Goal: Find specific page/section: Find specific page/section

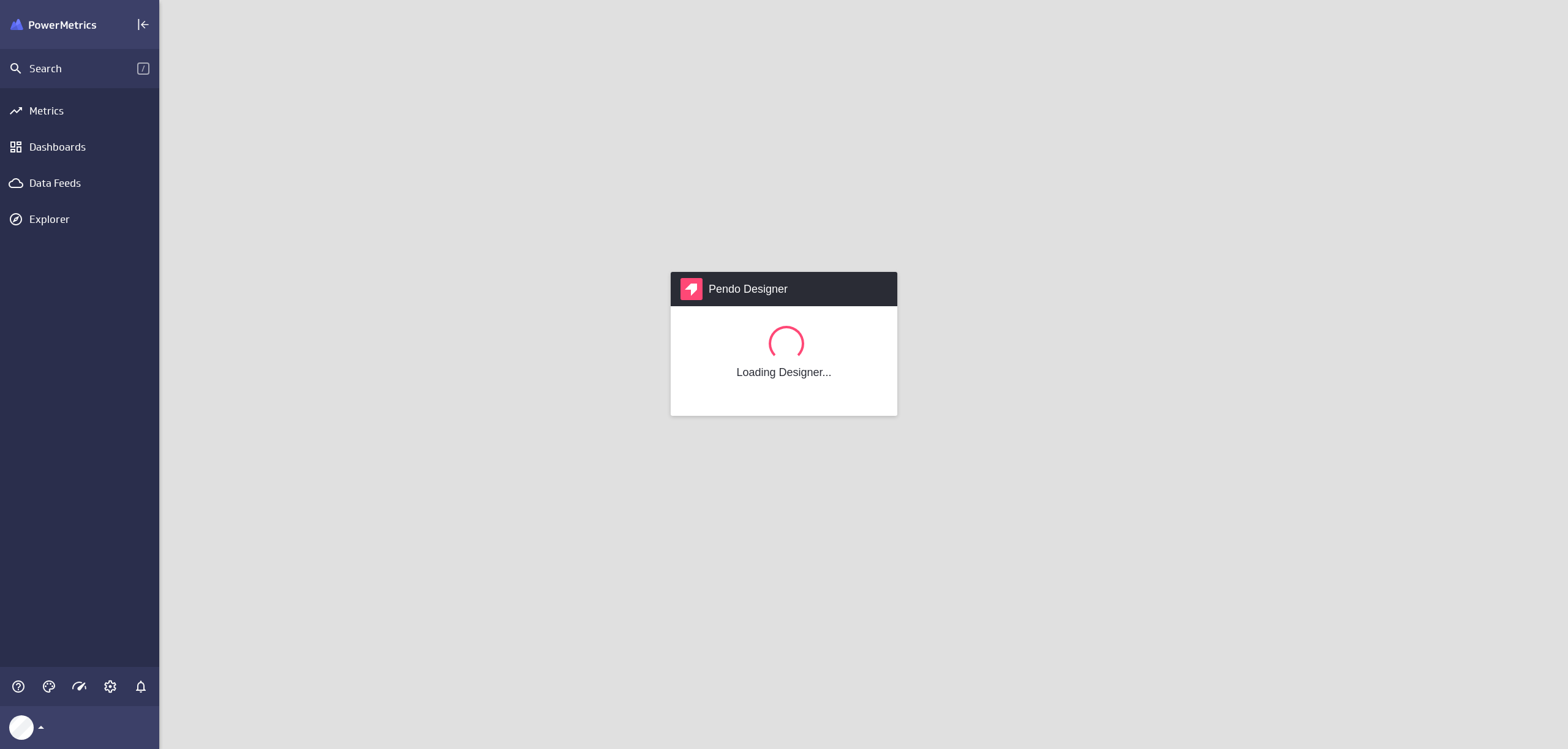
scroll to position [768, 1427]
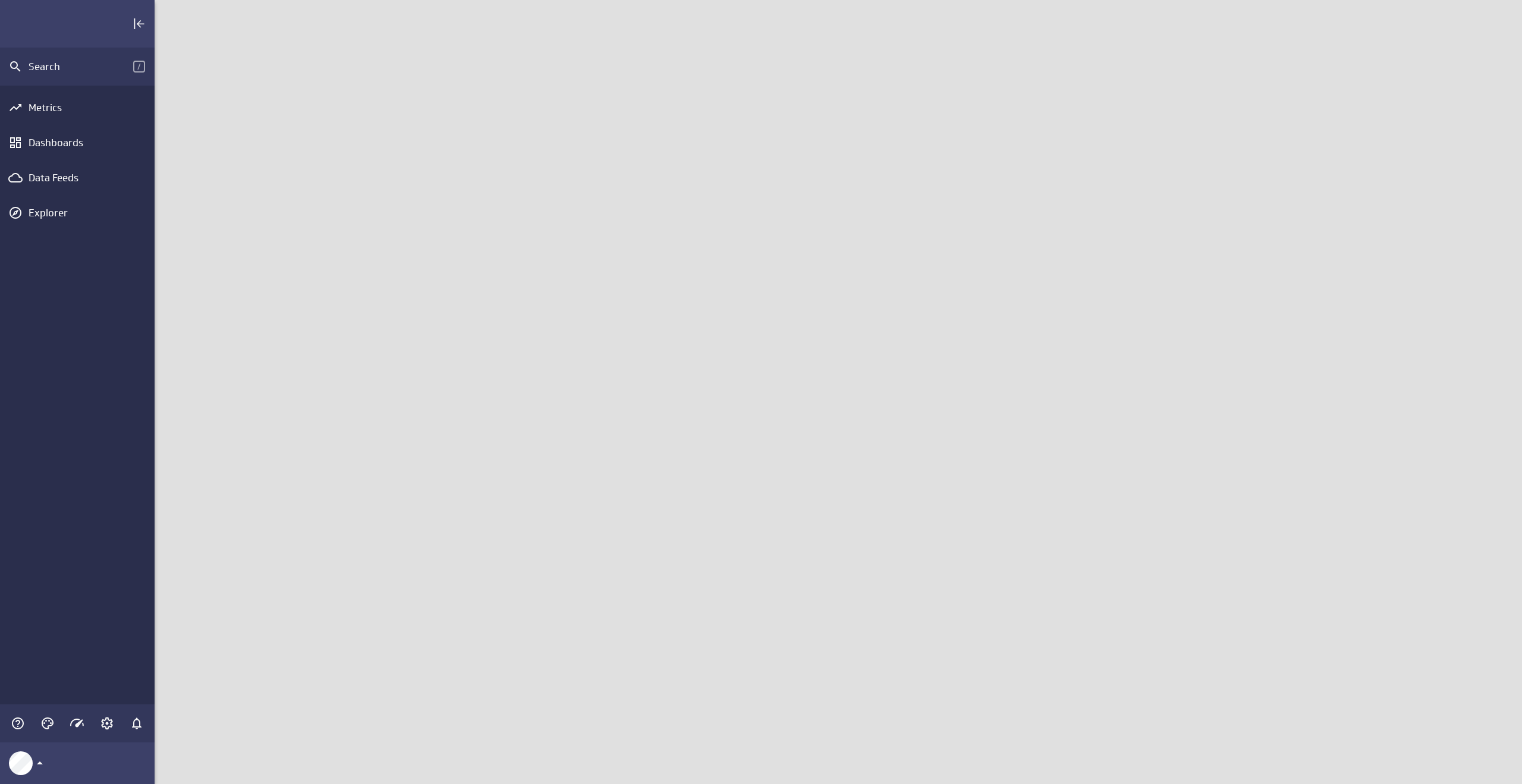
scroll to position [802, 1385]
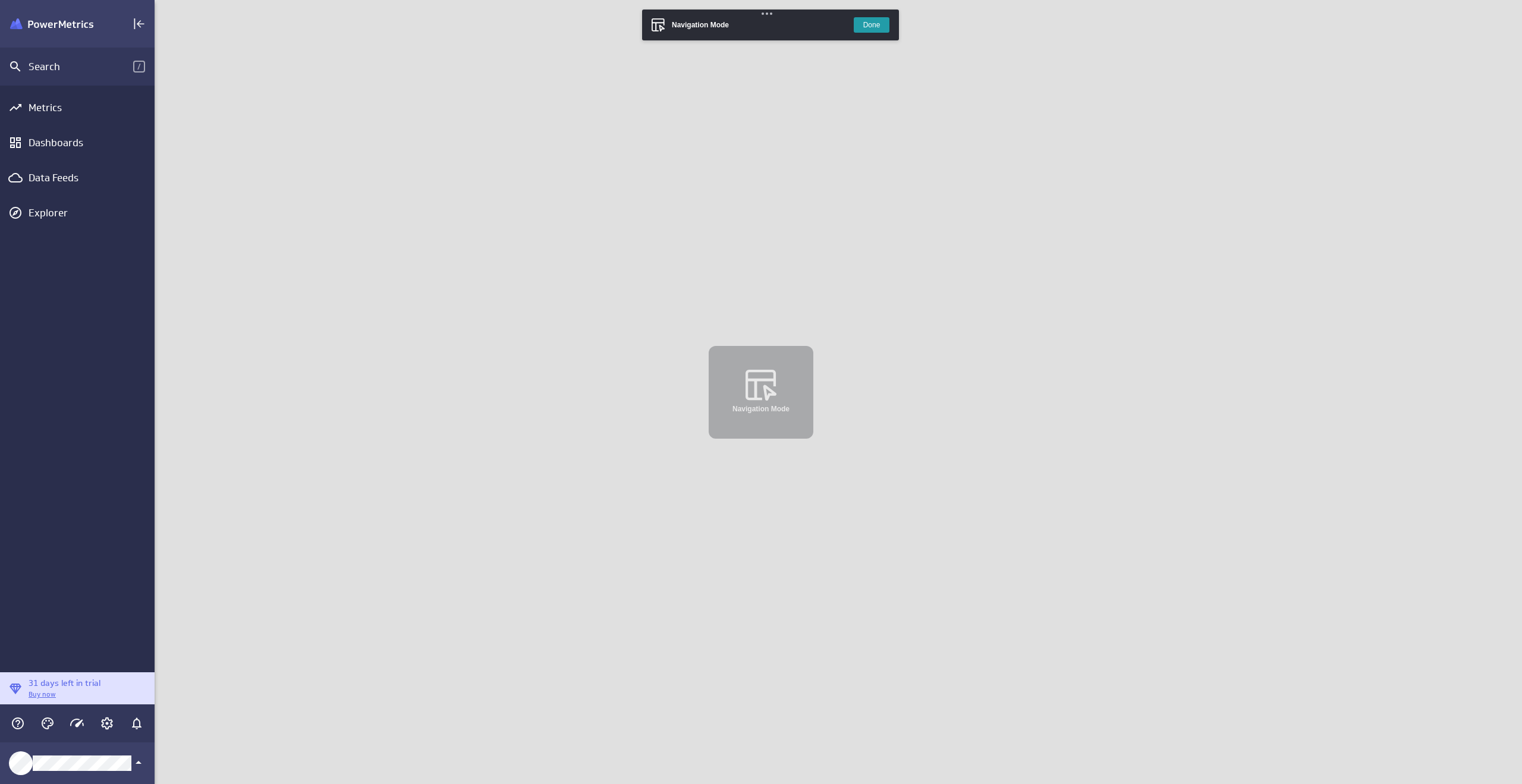
scroll to position [802, 1385]
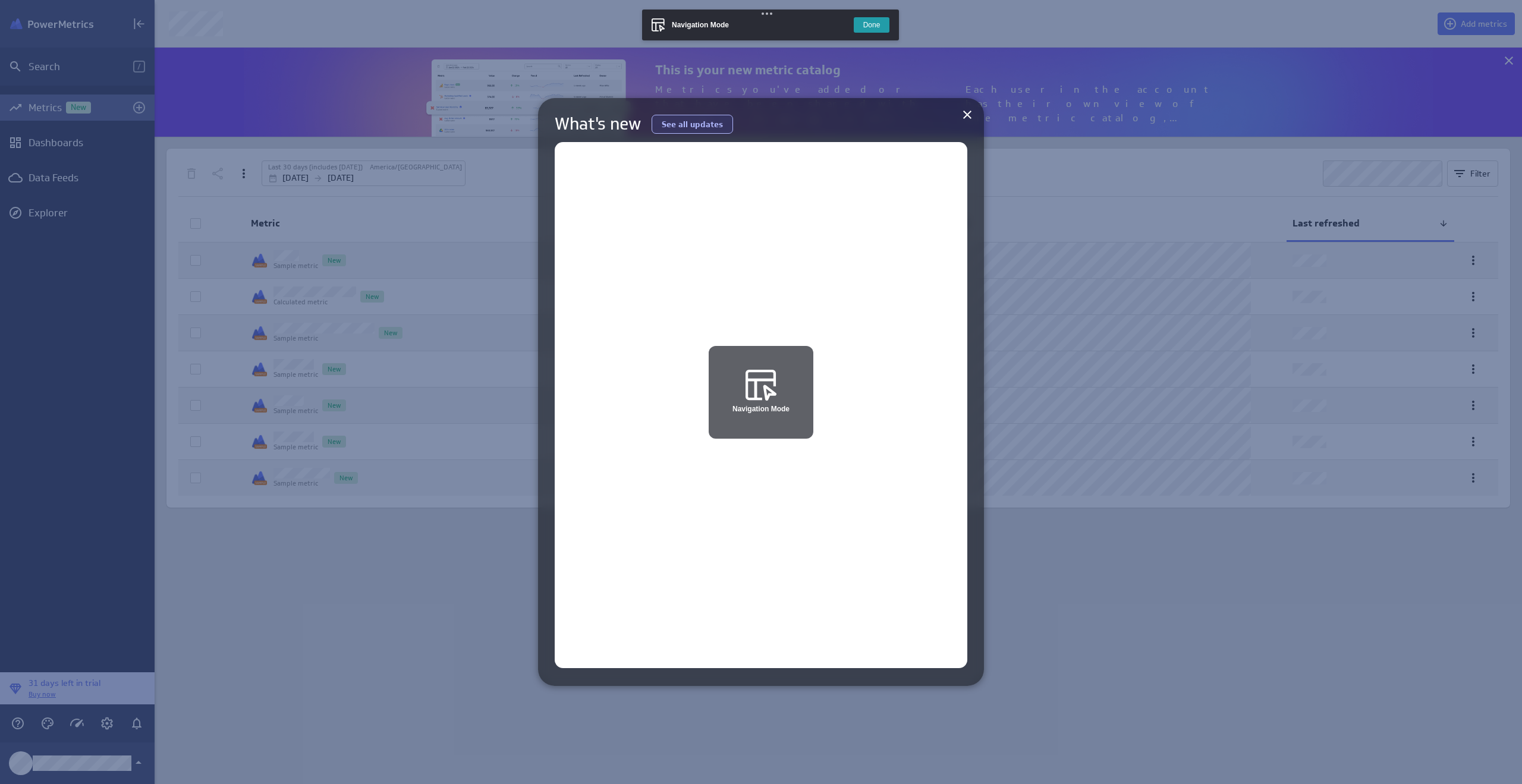
scroll to position [802, 1385]
click at [969, 113] on icon at bounding box center [966, 114] width 8 height 8
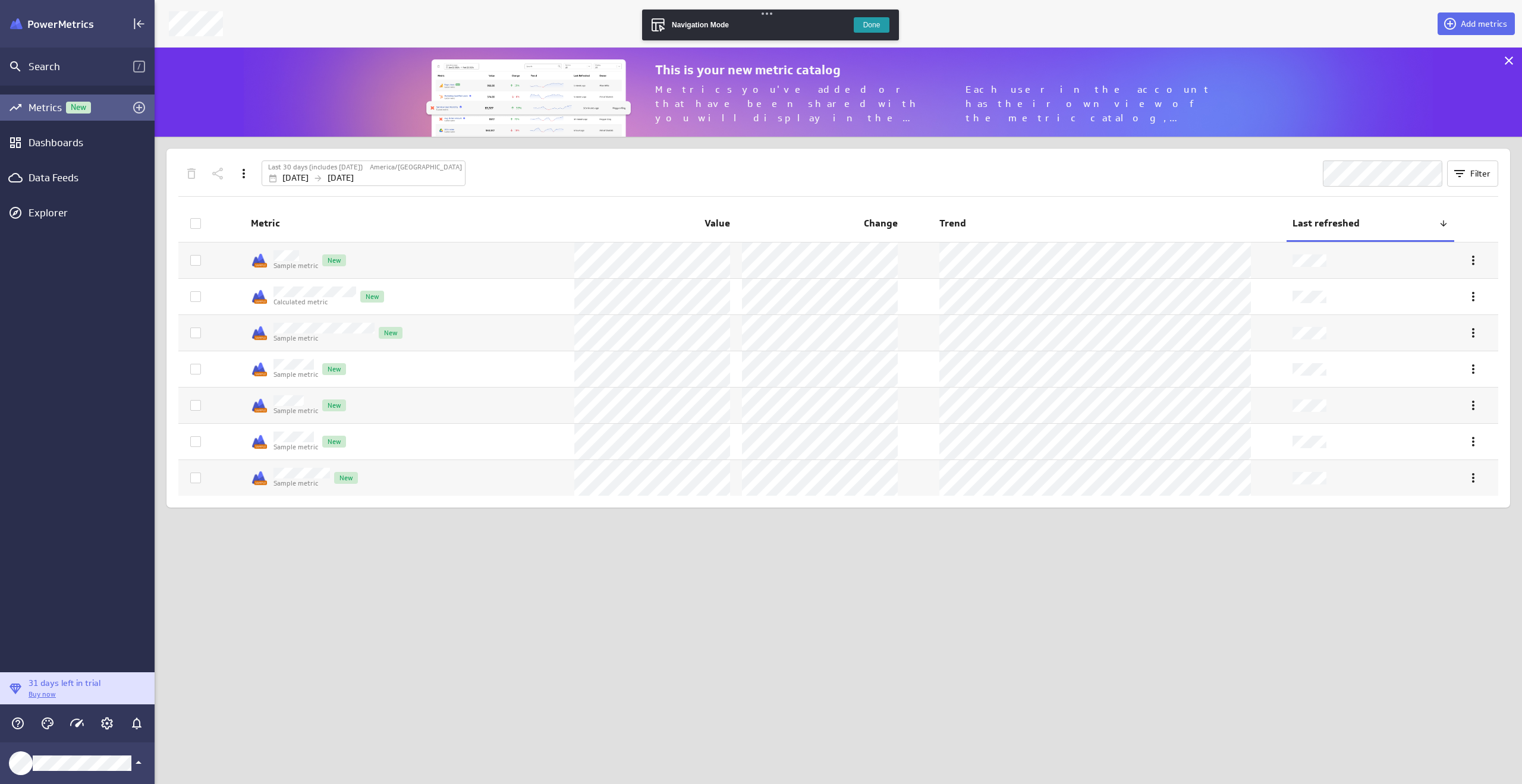
click at [880, 21] on button "Done" at bounding box center [871, 25] width 36 height 16
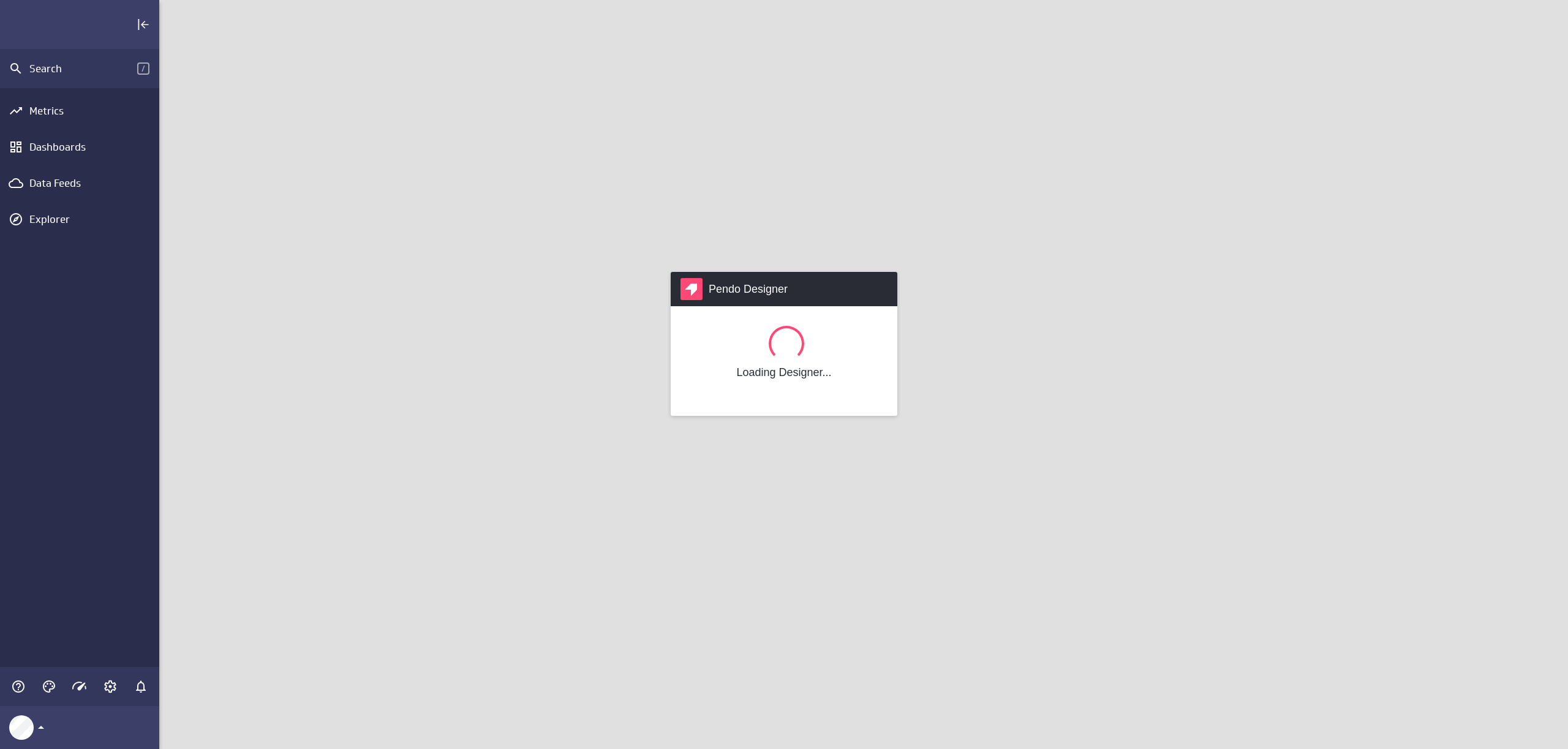
scroll to position [768, 1427]
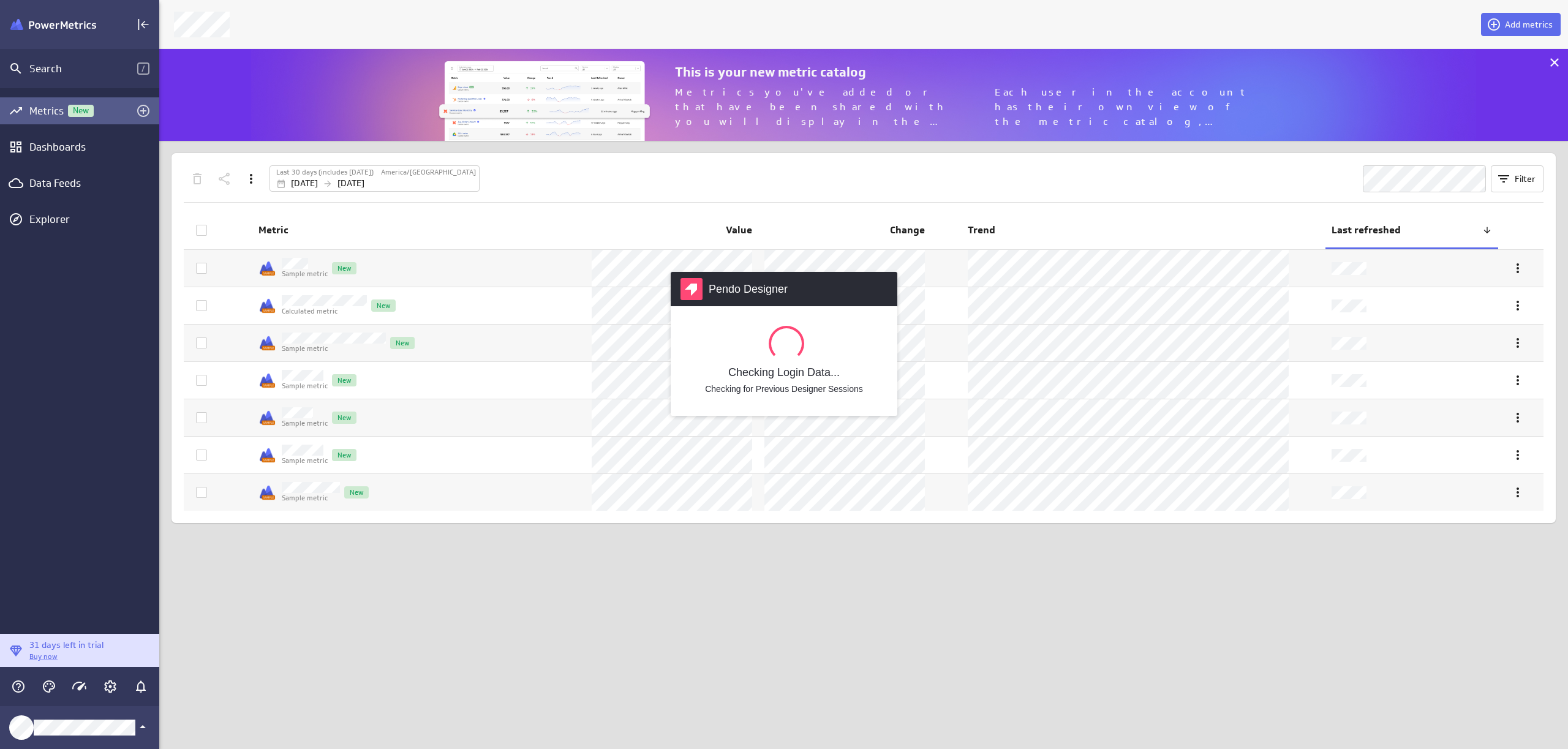
scroll to position [111, 1427]
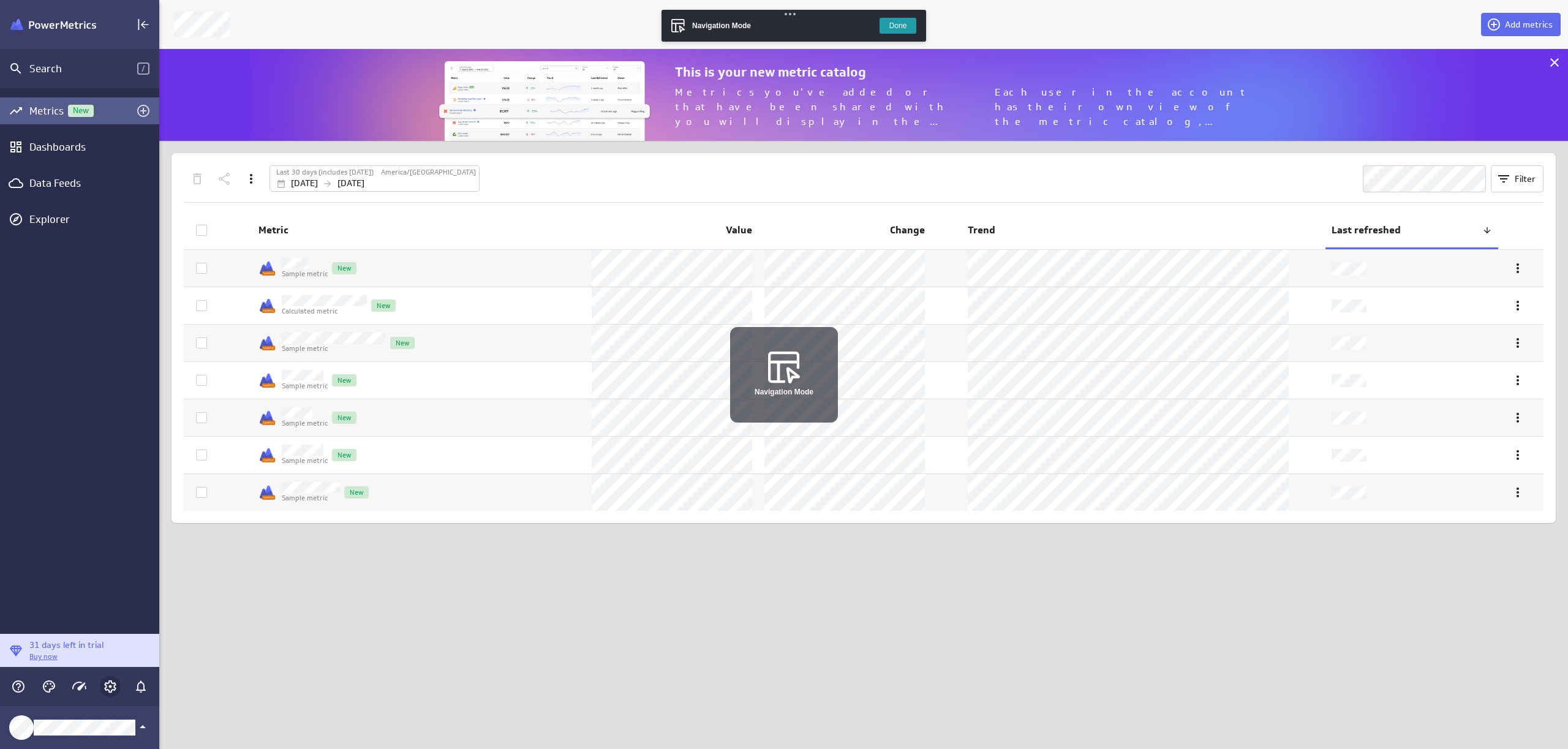
click at [109, 681] on icon "Account and settings" at bounding box center [110, 687] width 13 height 13
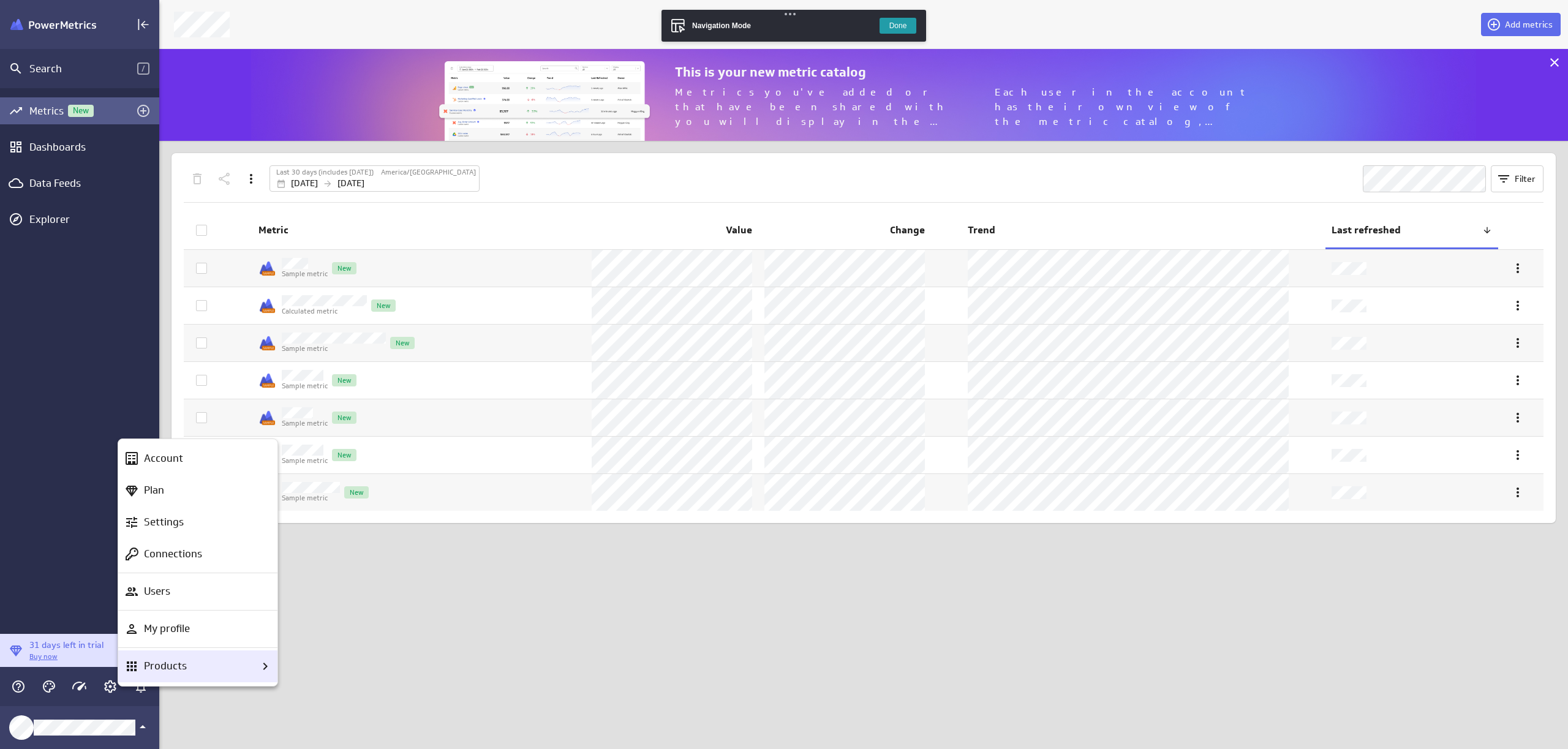
click at [145, 656] on div "Products" at bounding box center [198, 665] width 159 height 32
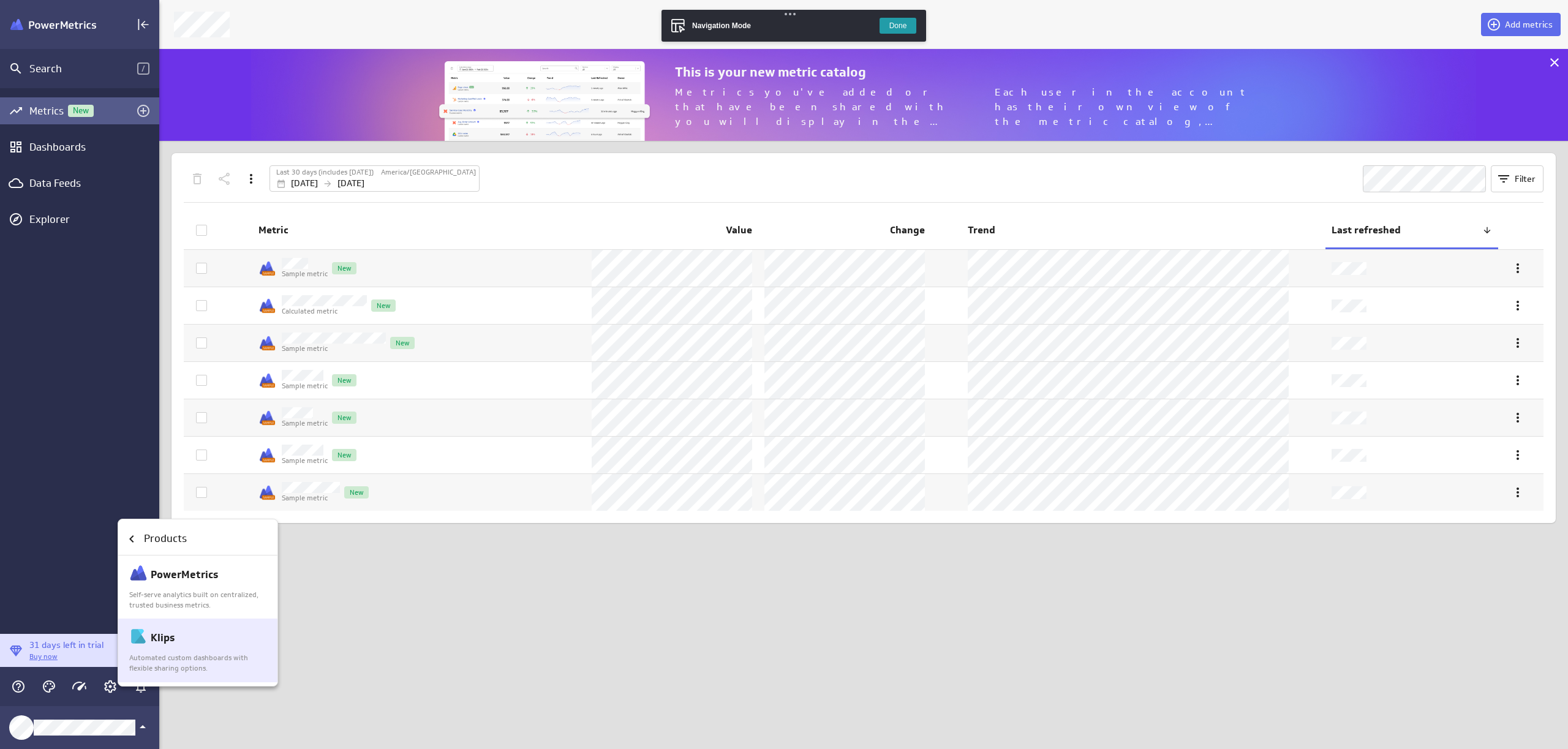
click at [159, 634] on p "Klips" at bounding box center [162, 637] width 23 height 15
